Goal: Task Accomplishment & Management: Manage account settings

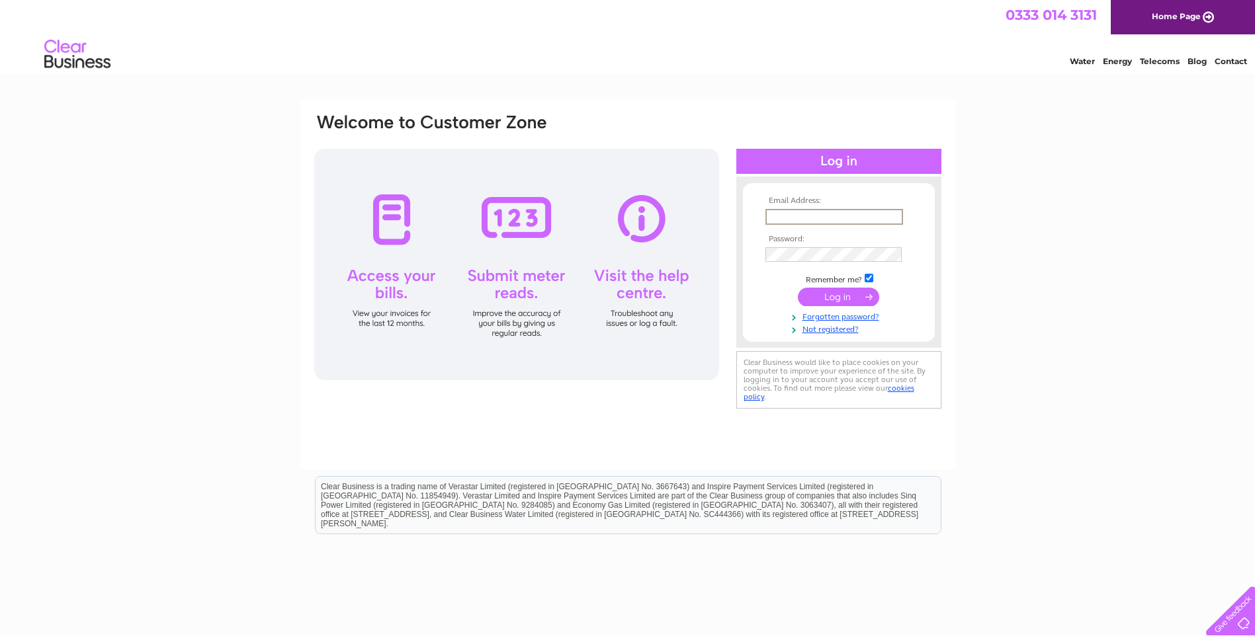
type input "angela@rossandlaidlaw.co.uk"
click at [838, 296] on input "submit" at bounding box center [838, 297] width 81 height 19
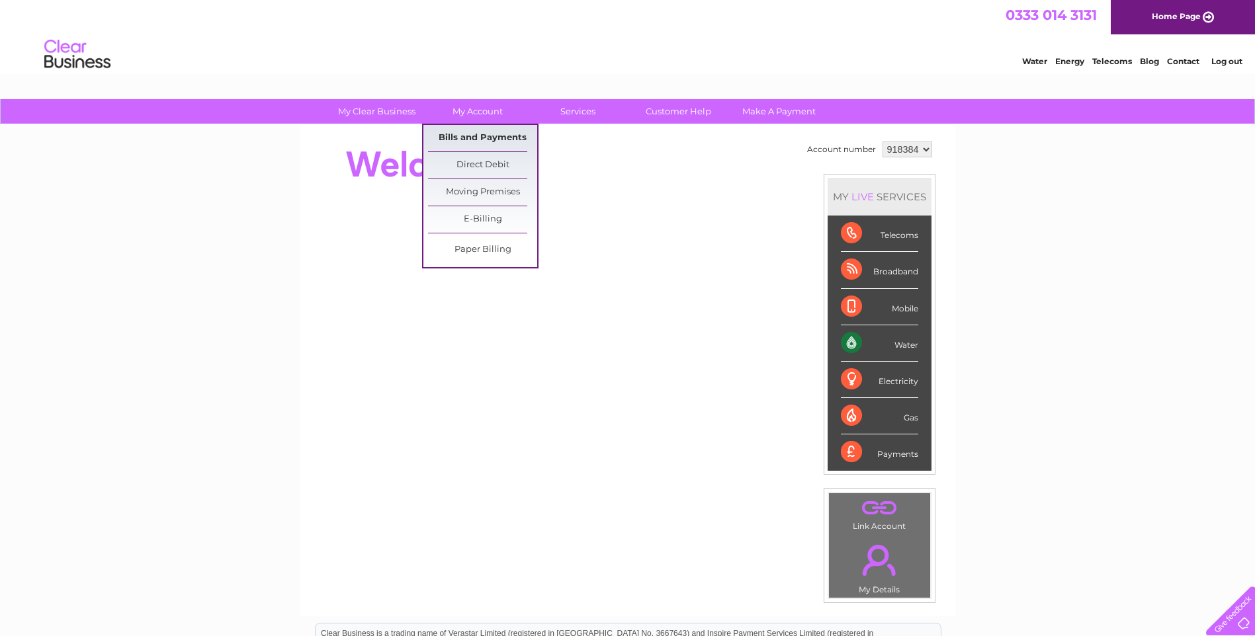
click at [480, 144] on link "Bills and Payments" at bounding box center [482, 138] width 109 height 26
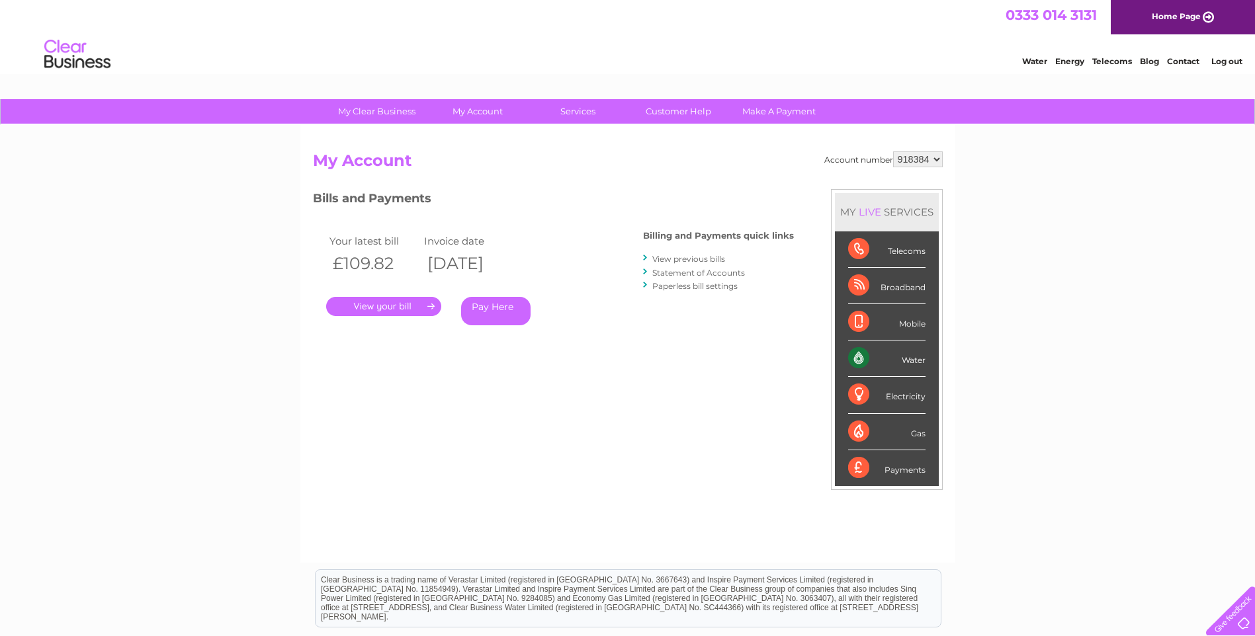
click at [388, 302] on link "." at bounding box center [383, 306] width 115 height 19
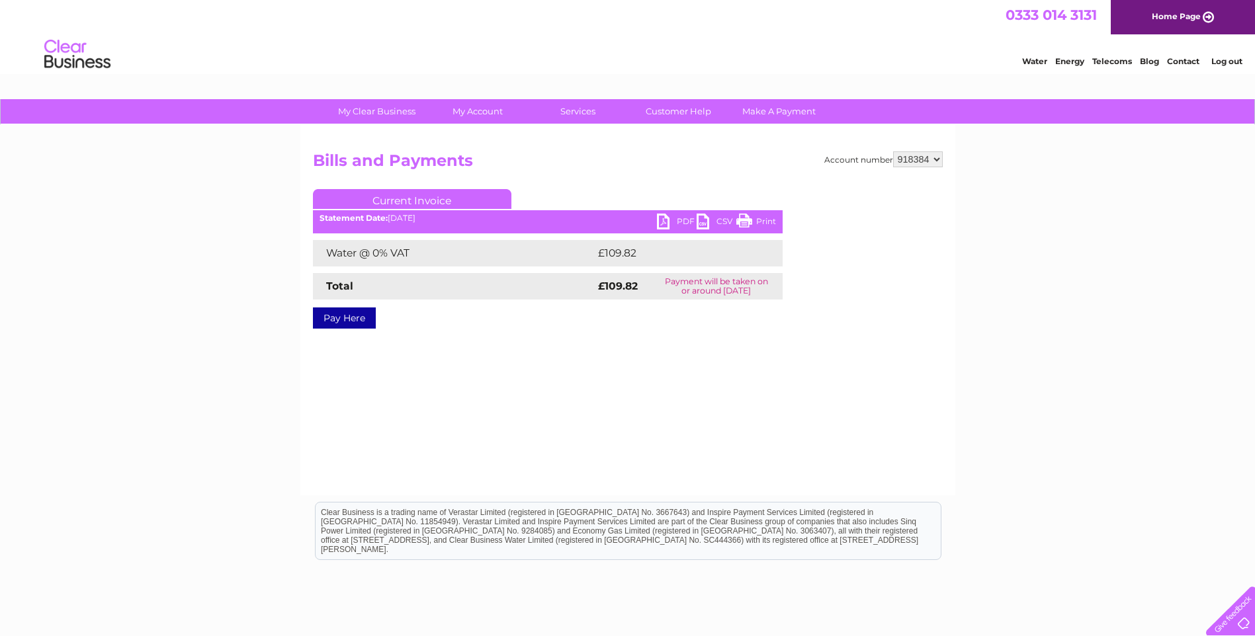
click at [666, 220] on link "PDF" at bounding box center [677, 223] width 40 height 19
click at [1219, 62] on link "Log out" at bounding box center [1226, 61] width 31 height 10
